Goal: Task Accomplishment & Management: Use online tool/utility

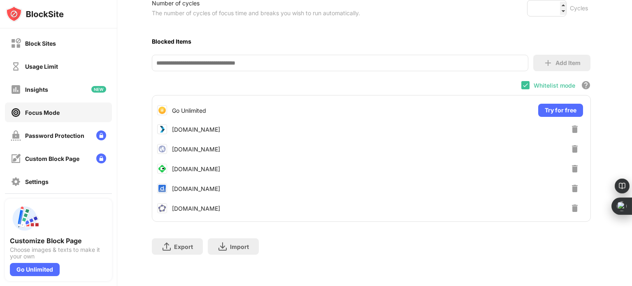
scroll to position [208, 3]
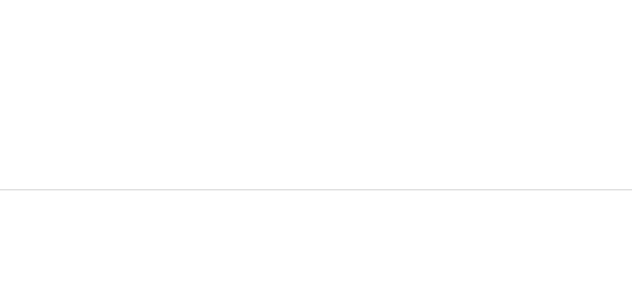
click at [410, 232] on div "Export Export Files (for websites items only) Import Import Files (for websites…" at bounding box center [371, 242] width 439 height 41
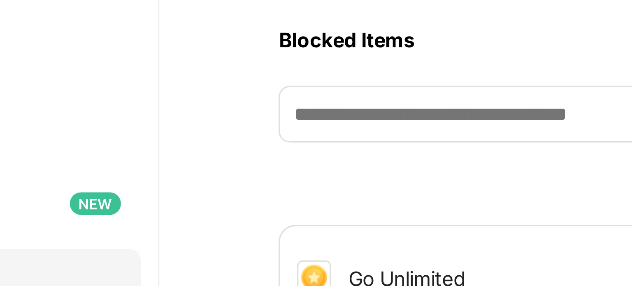
scroll to position [208, 3]
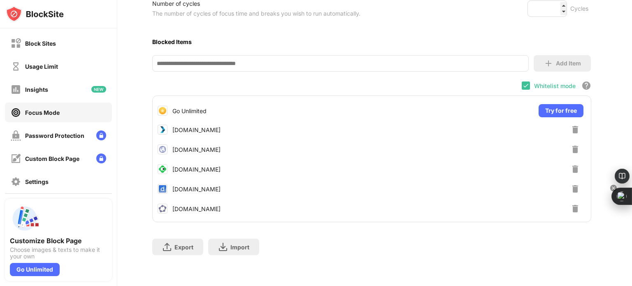
drag, startPoint x: 631, startPoint y: 204, endPoint x: 592, endPoint y: 194, distance: 40.3
click at [592, 194] on body "Block Sites Usage Limit Insights Focus Mode Password Protection Custom Block Pa…" at bounding box center [316, 143] width 632 height 286
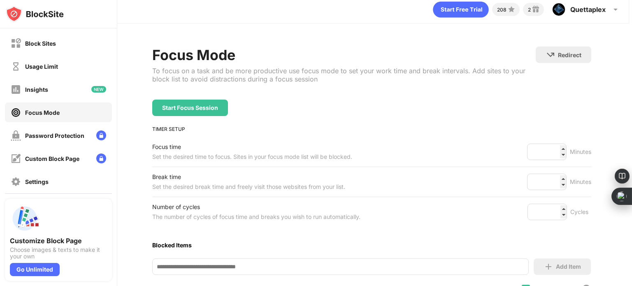
scroll to position [0, 3]
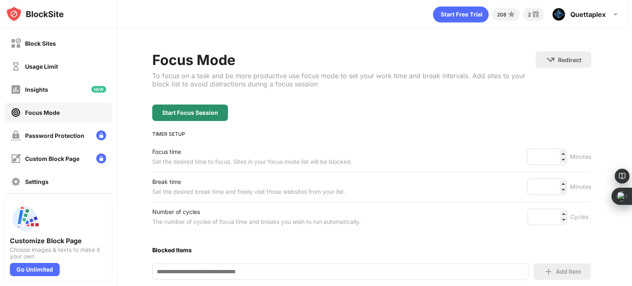
click at [199, 110] on div "Start Focus Session" at bounding box center [190, 112] width 56 height 7
